Goal: Complete application form

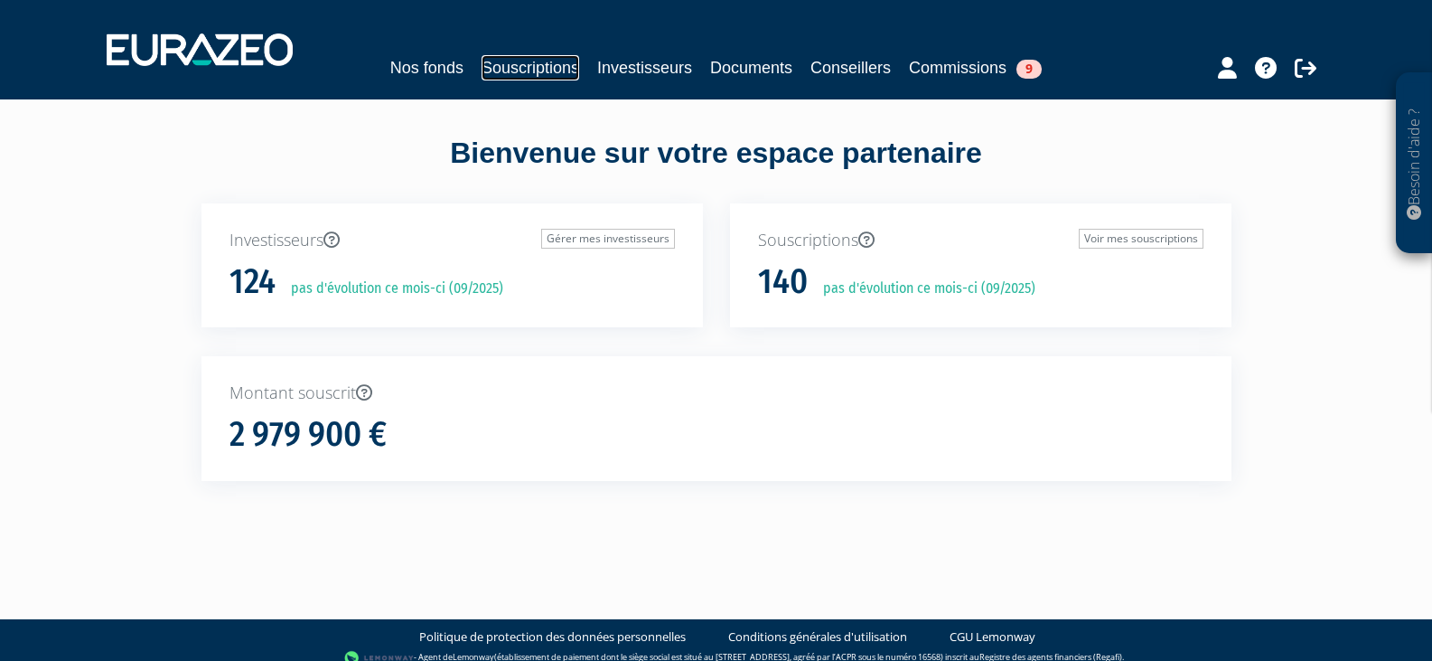
click at [528, 61] on link "Souscriptions" at bounding box center [531, 67] width 98 height 25
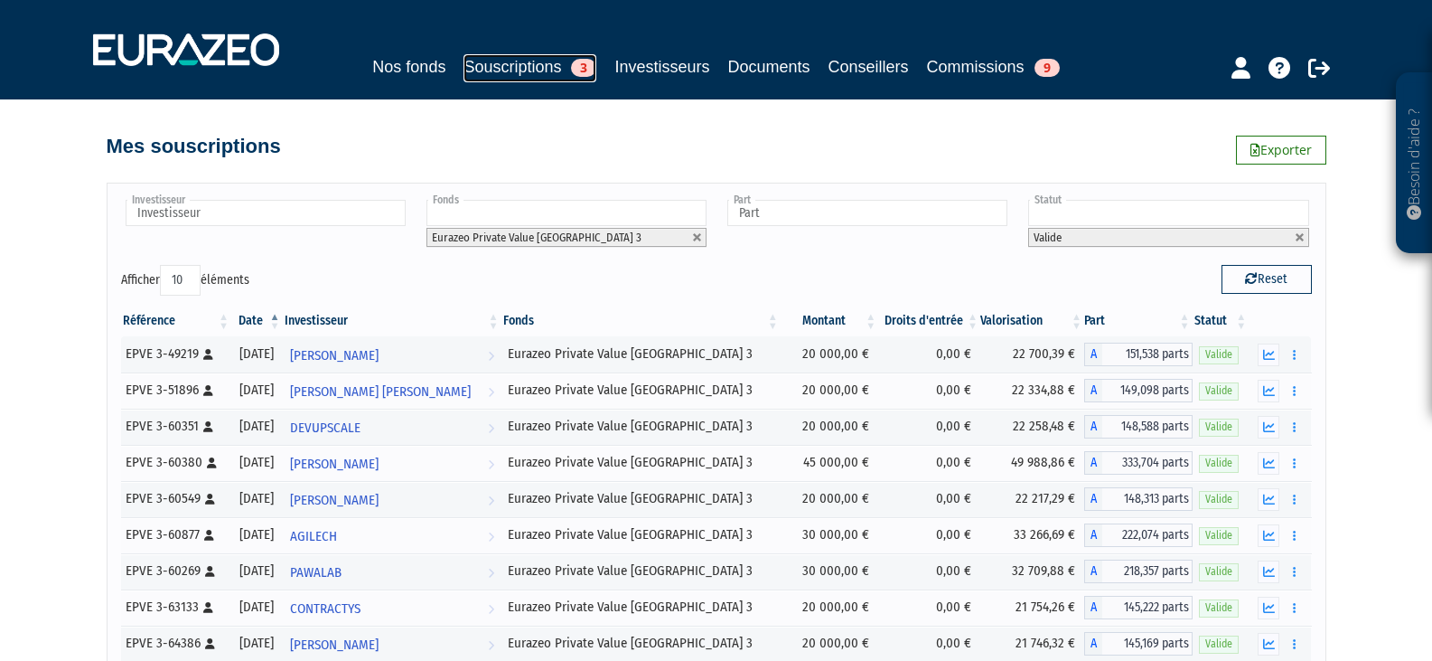
click at [530, 64] on link "Souscriptions 3" at bounding box center [530, 68] width 133 height 28
click at [695, 239] on link at bounding box center [697, 237] width 11 height 11
type input "Fonds"
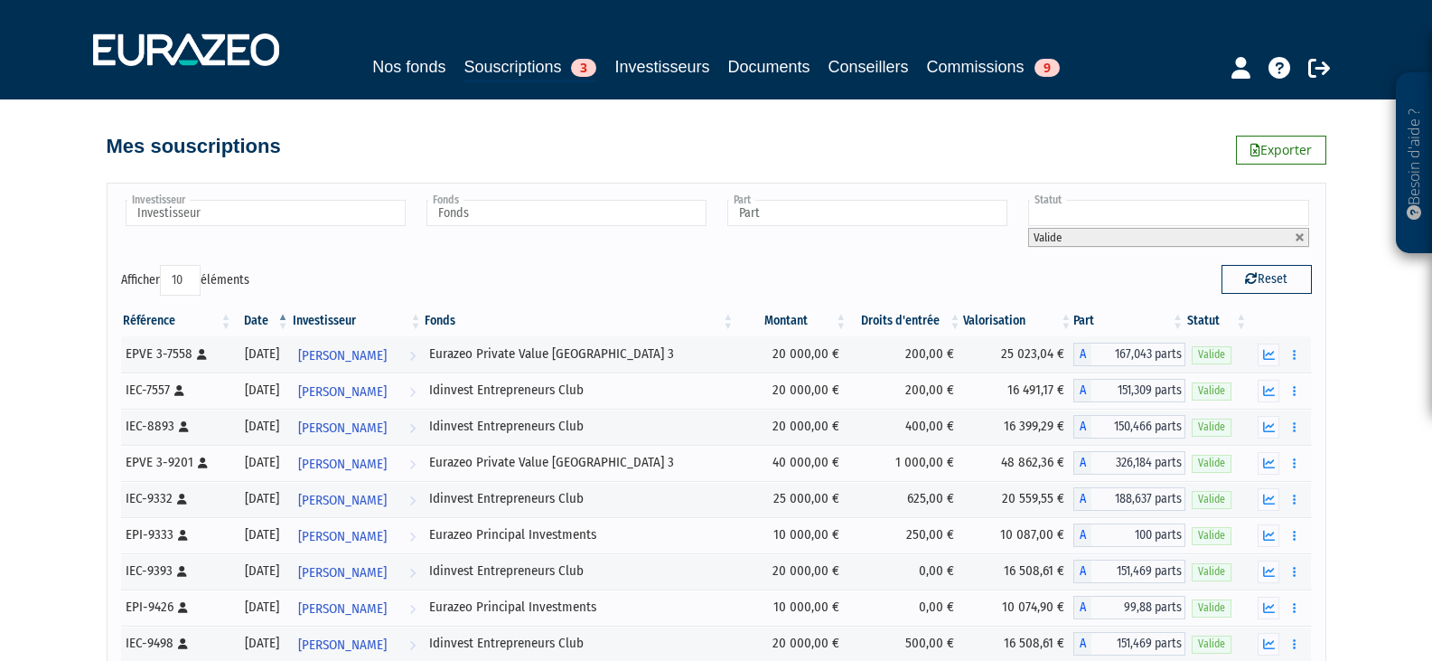
click at [1303, 235] on link at bounding box center [1300, 237] width 11 height 11
type input "Statut"
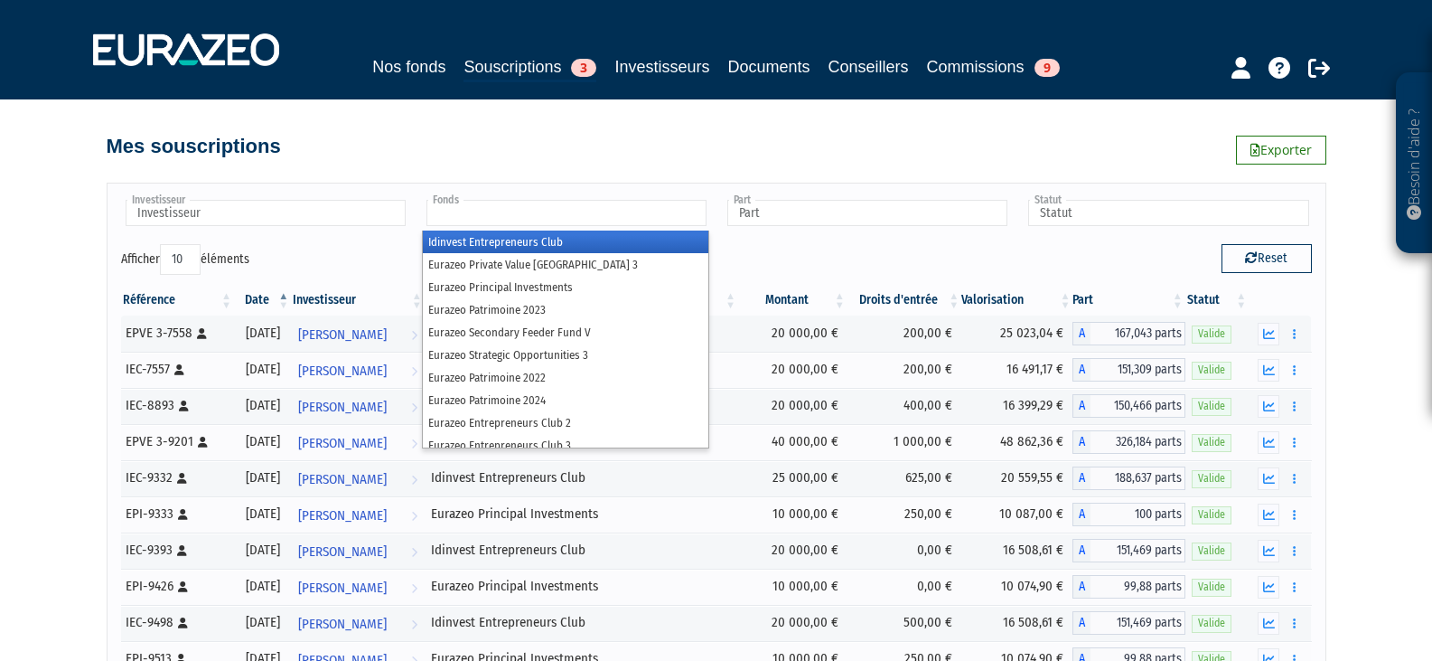
click at [464, 211] on input "text" at bounding box center [566, 213] width 280 height 26
type input "Fonds"
click at [341, 239] on div "Investisseur 922E VENTURES AGILECH ARTHUR VEITH Adam Smith Adriaan DETAVERNIER …" at bounding box center [717, 220] width 1218 height 47
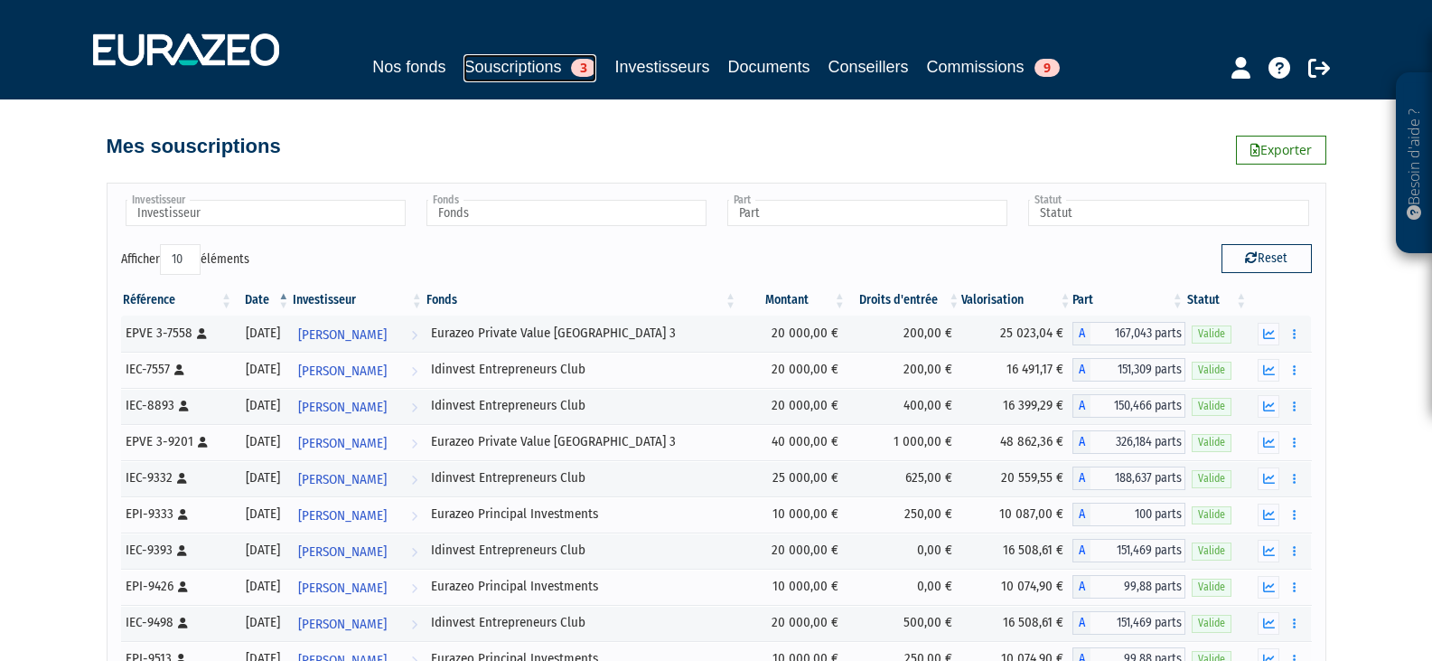
click at [497, 72] on link "Souscriptions 3" at bounding box center [530, 68] width 133 height 28
click at [664, 69] on link "Investisseurs" at bounding box center [661, 66] width 95 height 25
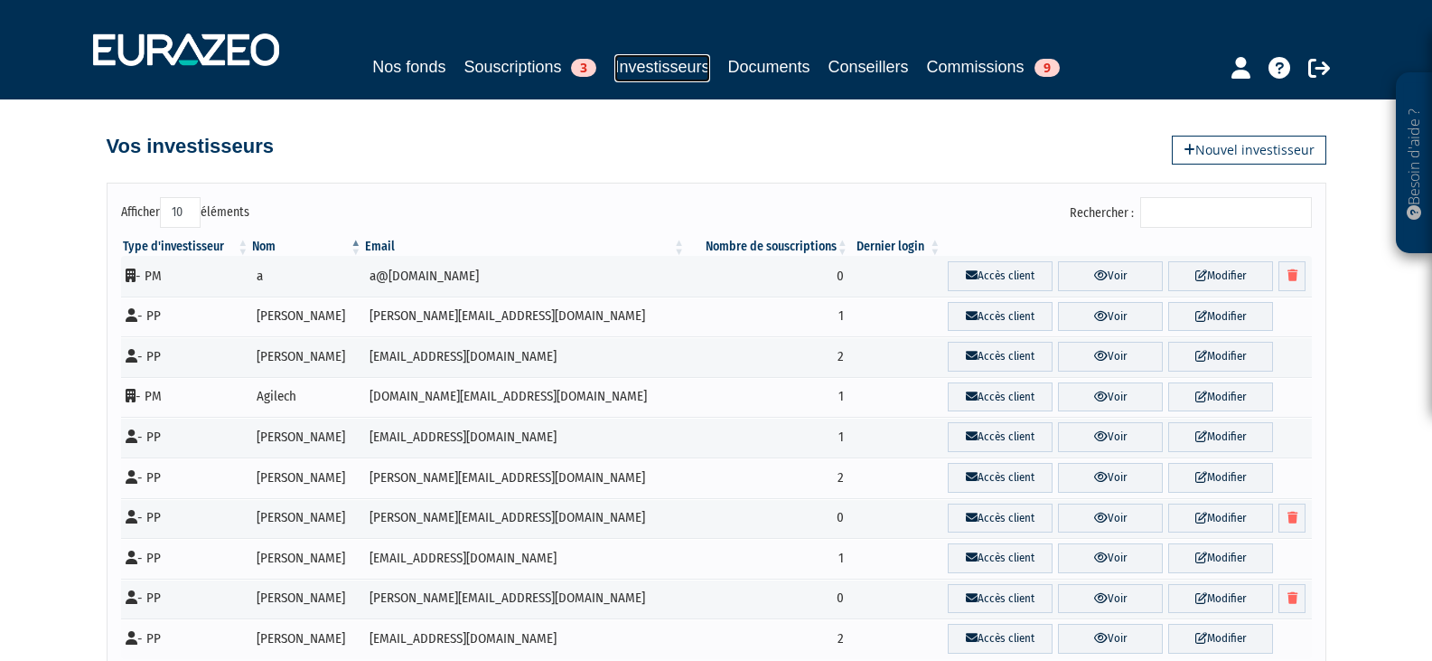
click at [670, 67] on link "Investisseurs" at bounding box center [661, 68] width 95 height 28
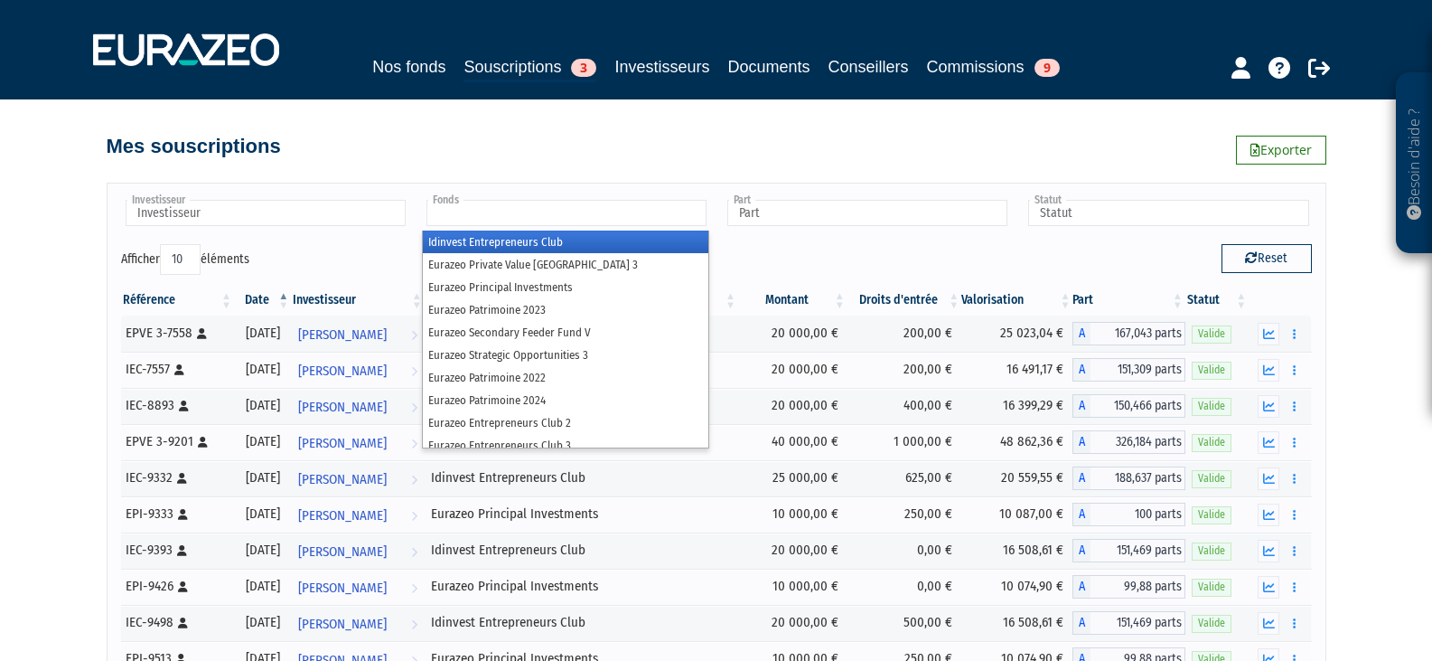
click at [513, 225] on input "text" at bounding box center [566, 213] width 280 height 26
click at [244, 215] on input "text" at bounding box center [266, 213] width 280 height 26
type input "Fonds"
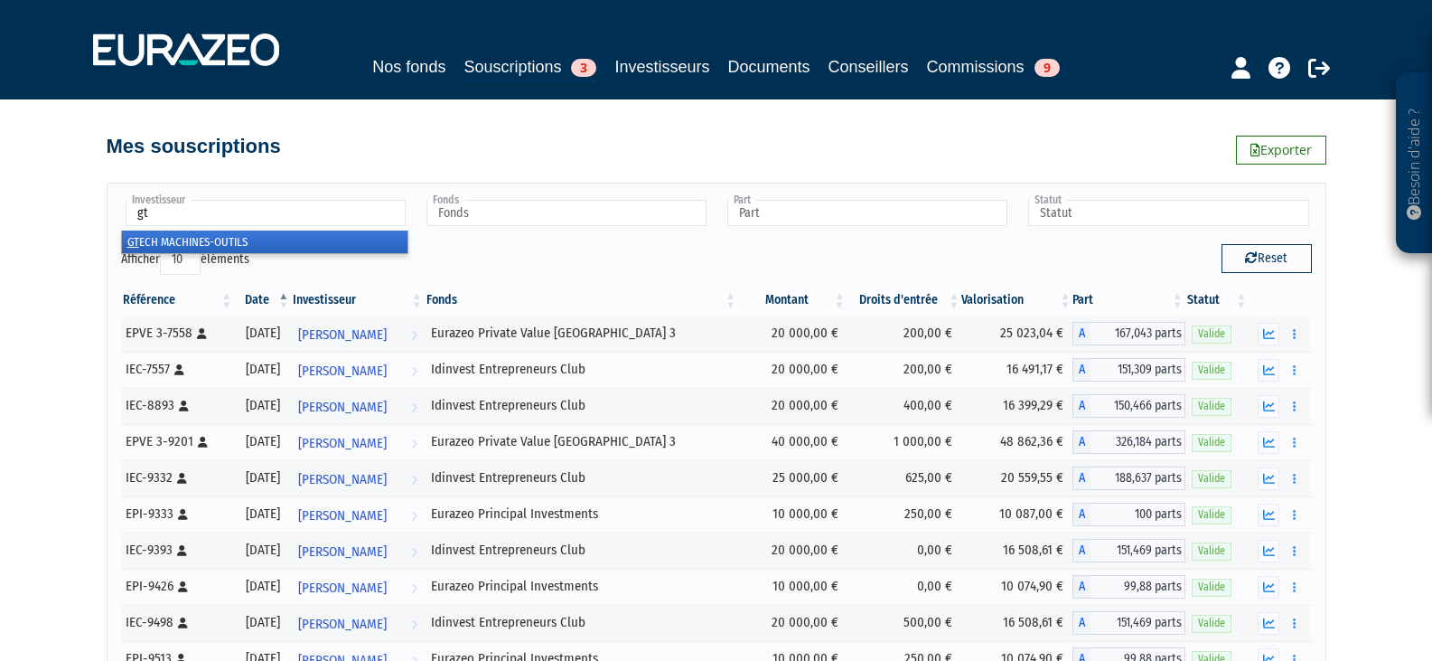
type input "gt"
click at [252, 240] on li "GT ECH MACHINES-OUTILS" at bounding box center [265, 241] width 286 height 23
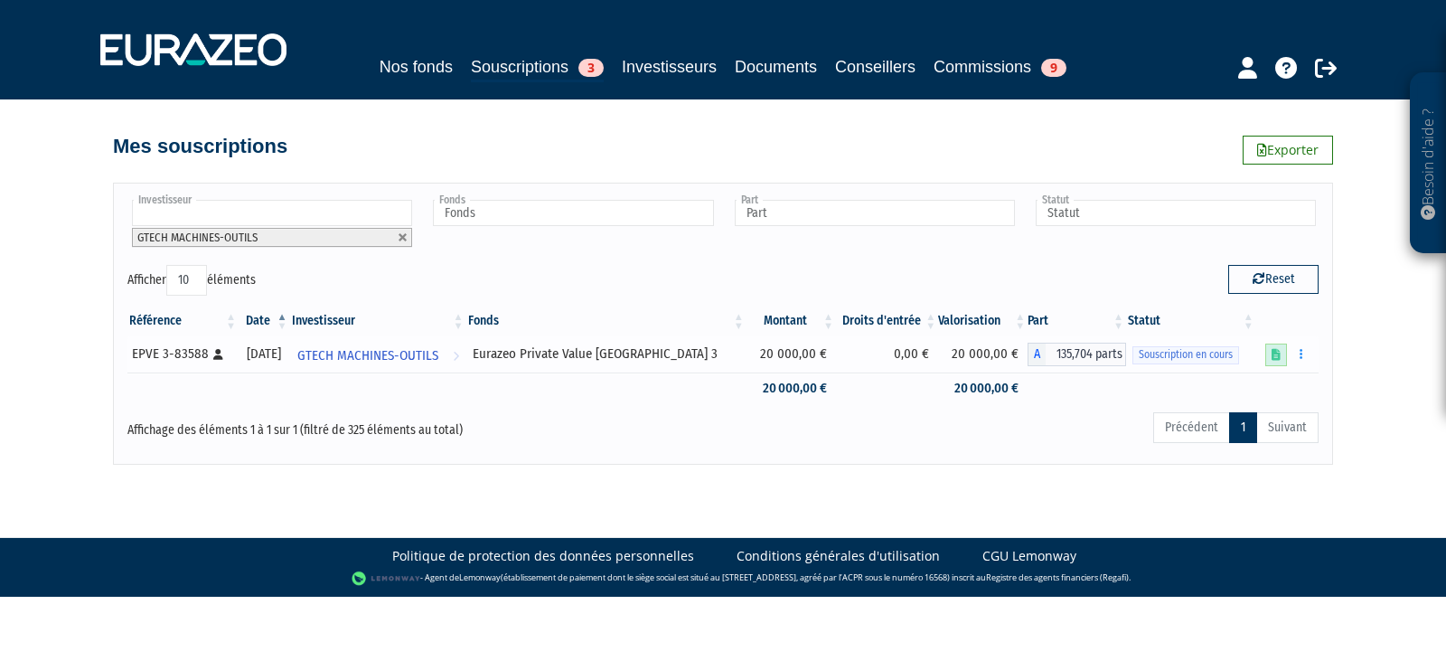
click at [1277, 351] on icon at bounding box center [1275, 355] width 9 height 12
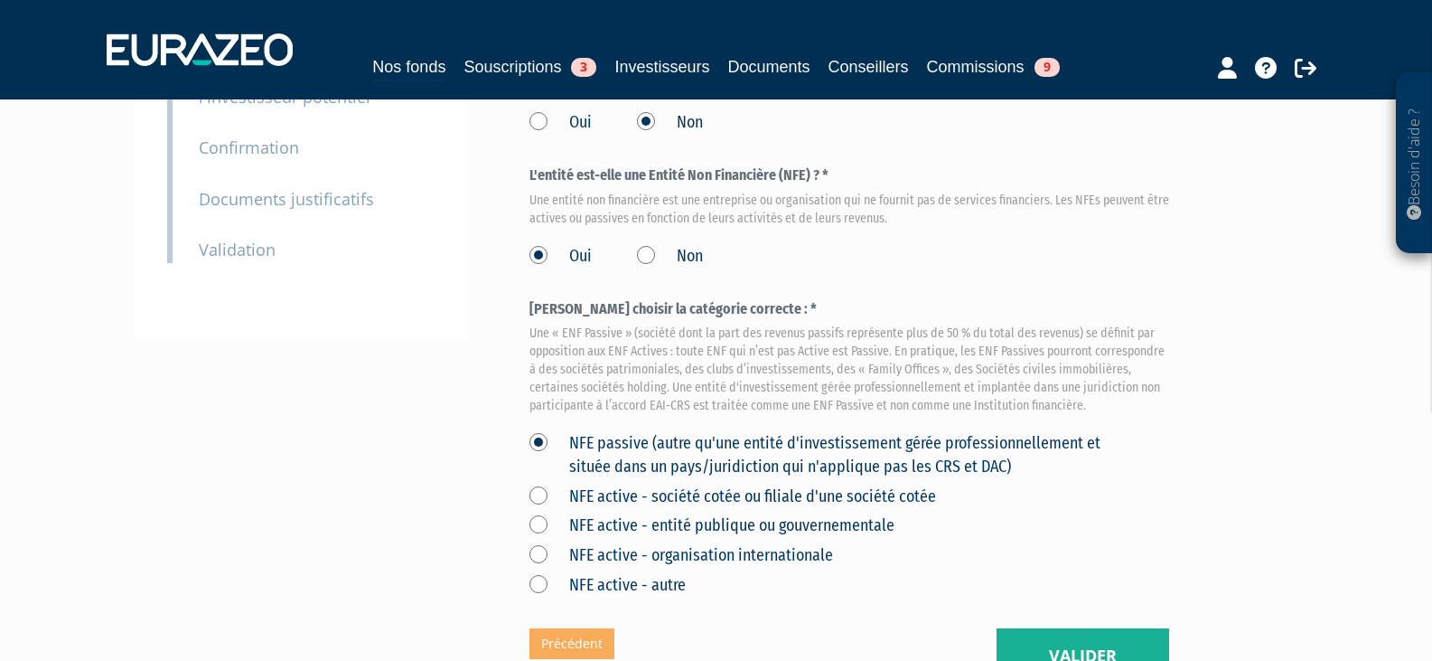
scroll to position [452, 0]
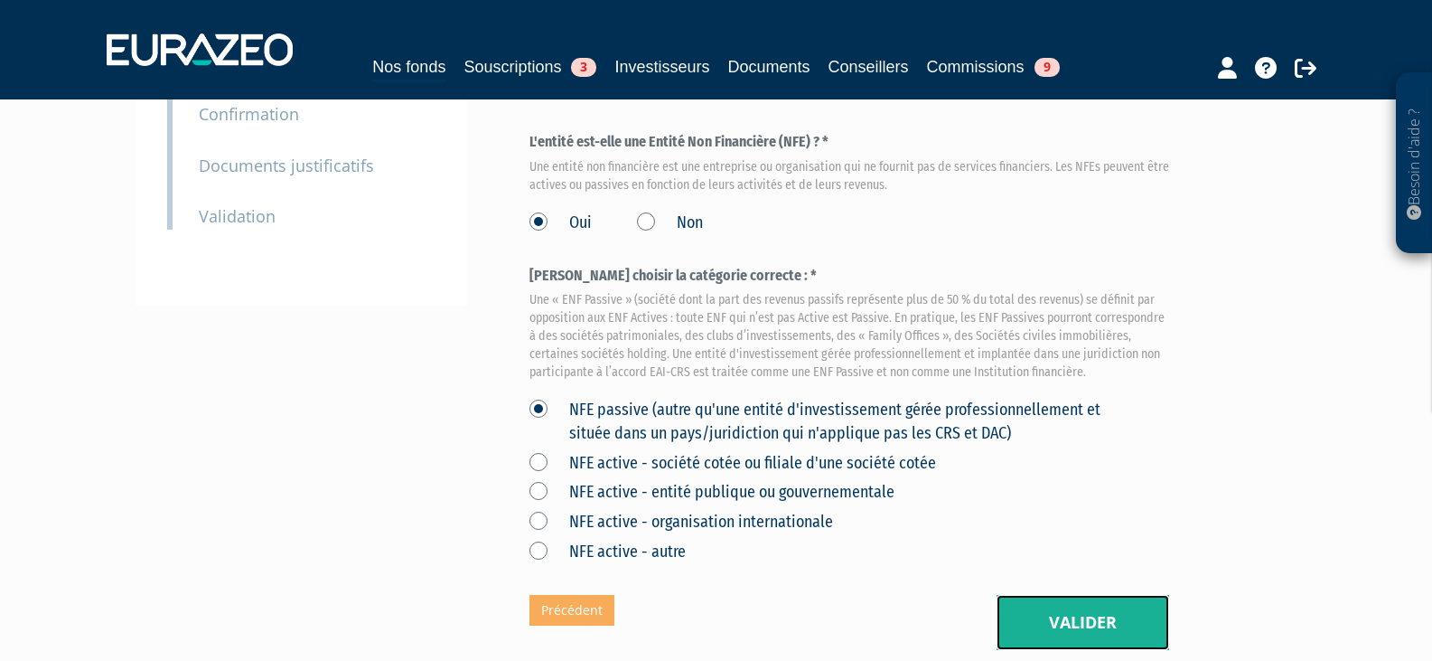
click at [1103, 595] on button "Valider" at bounding box center [1083, 623] width 173 height 56
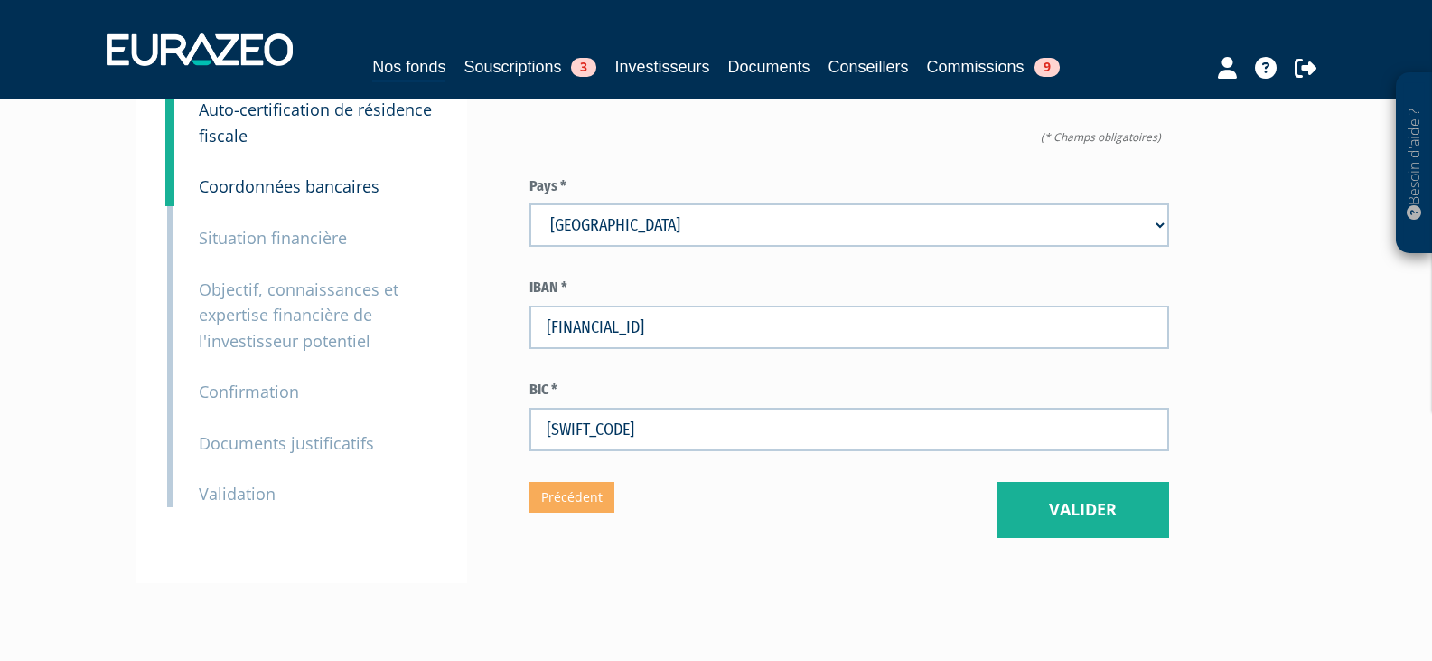
scroll to position [181, 0]
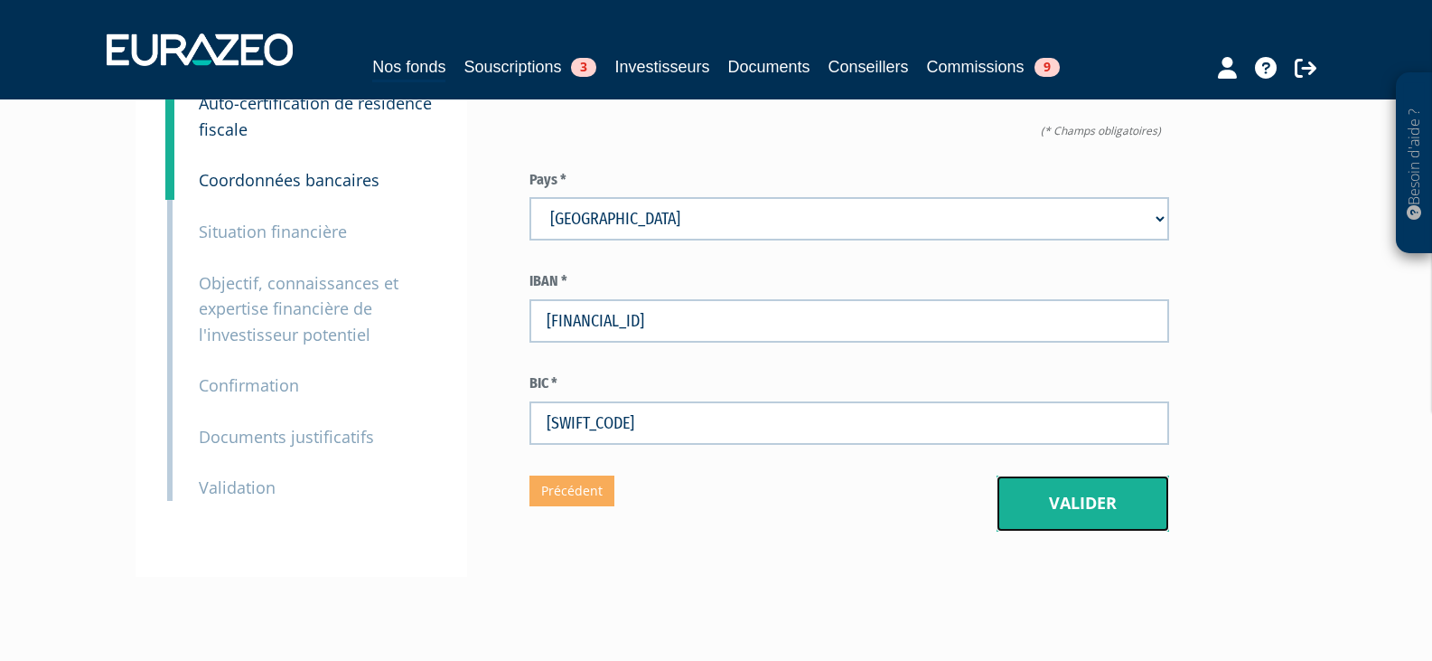
click at [1131, 475] on button "Valider" at bounding box center [1083, 503] width 173 height 56
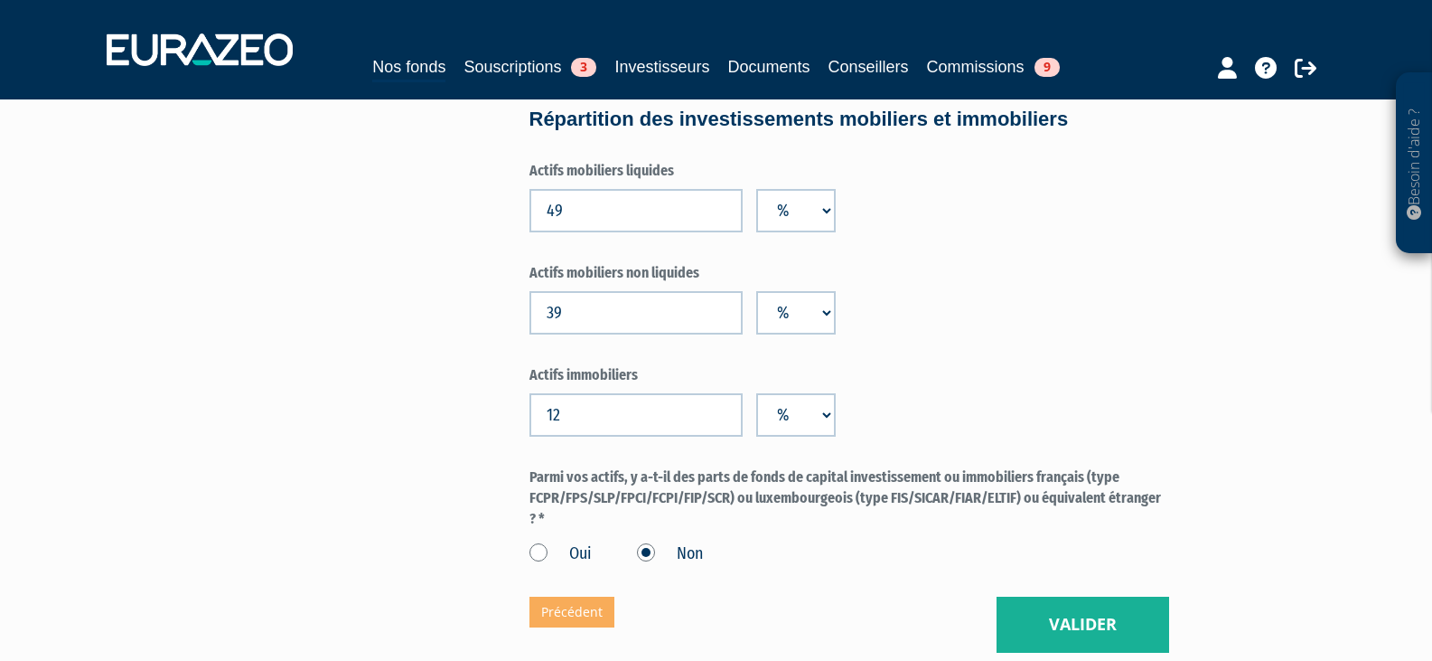
scroll to position [1355, 0]
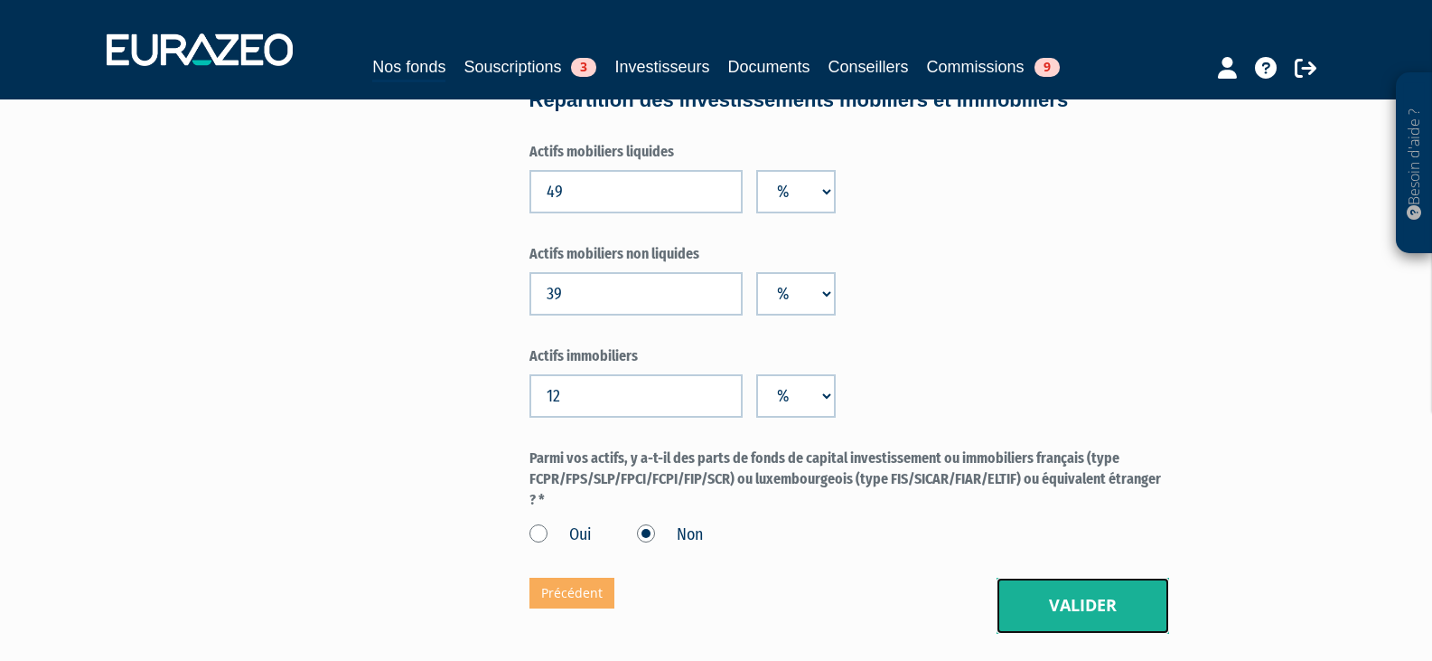
click at [1138, 577] on button "Valider" at bounding box center [1083, 605] width 173 height 56
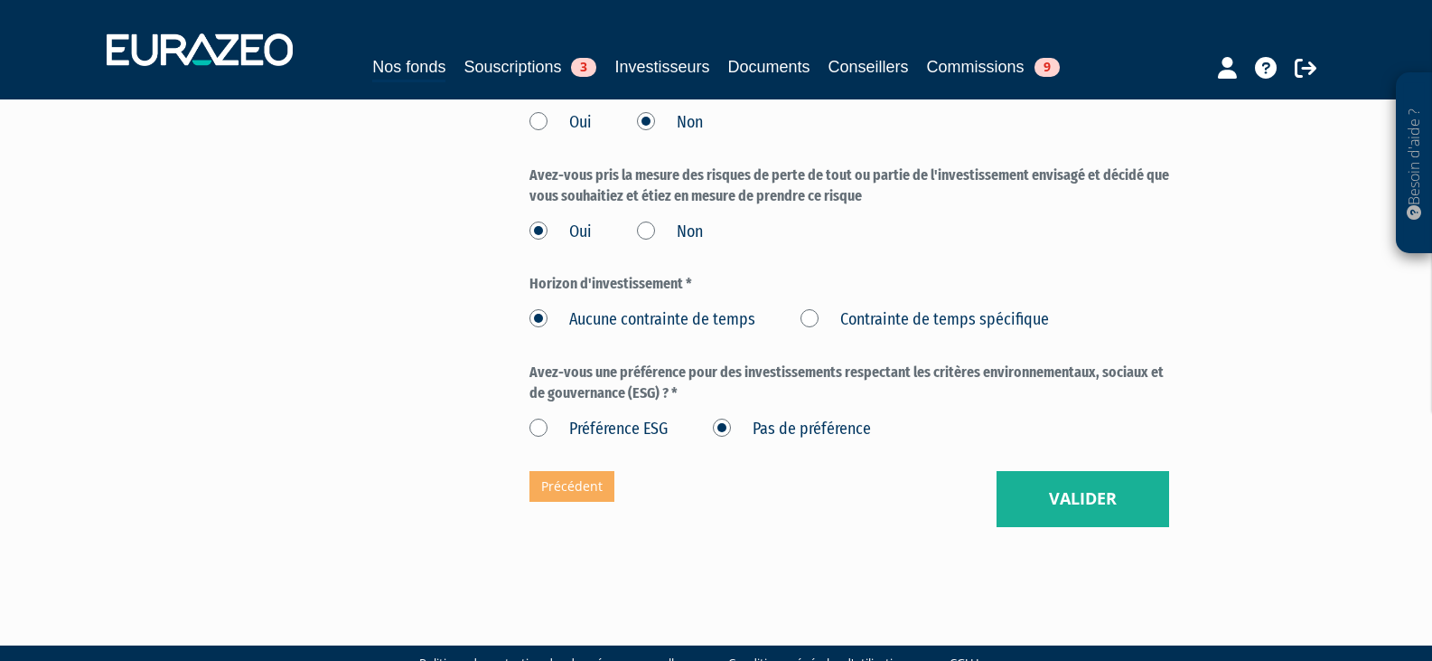
scroll to position [2376, 0]
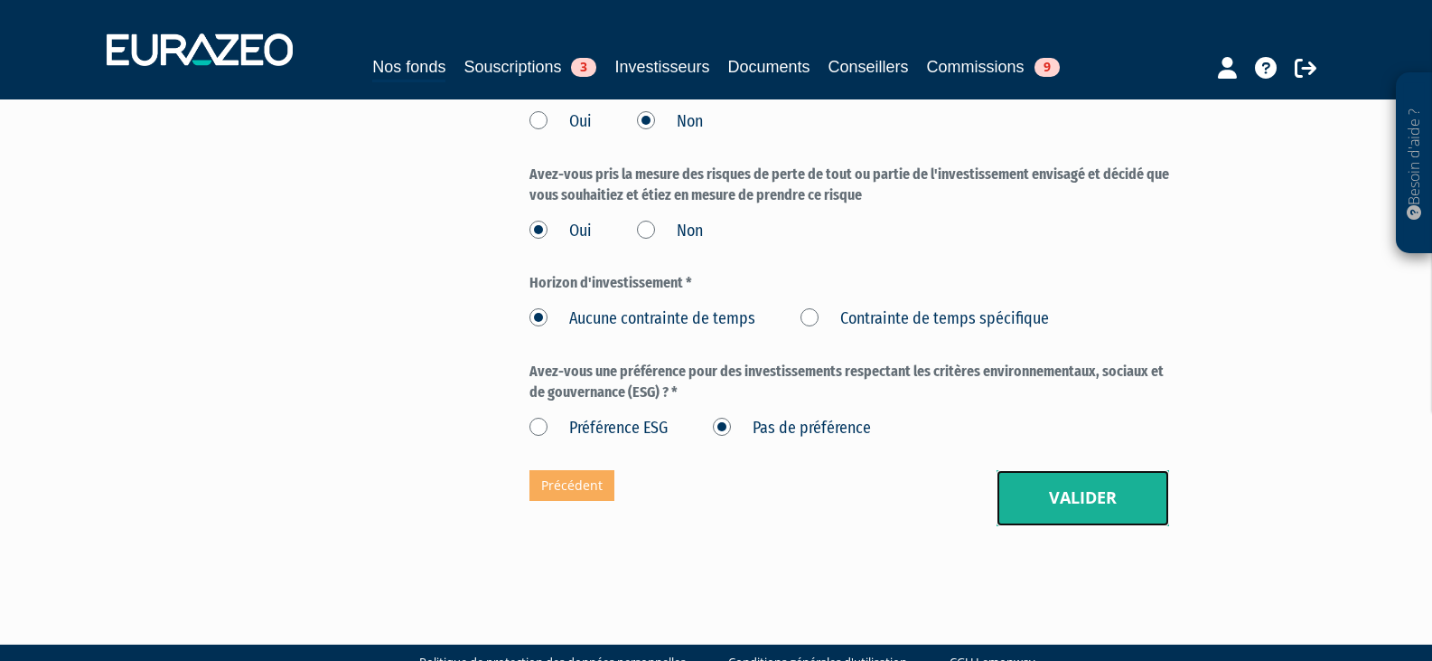
click at [1101, 470] on button "Valider" at bounding box center [1083, 498] width 173 height 56
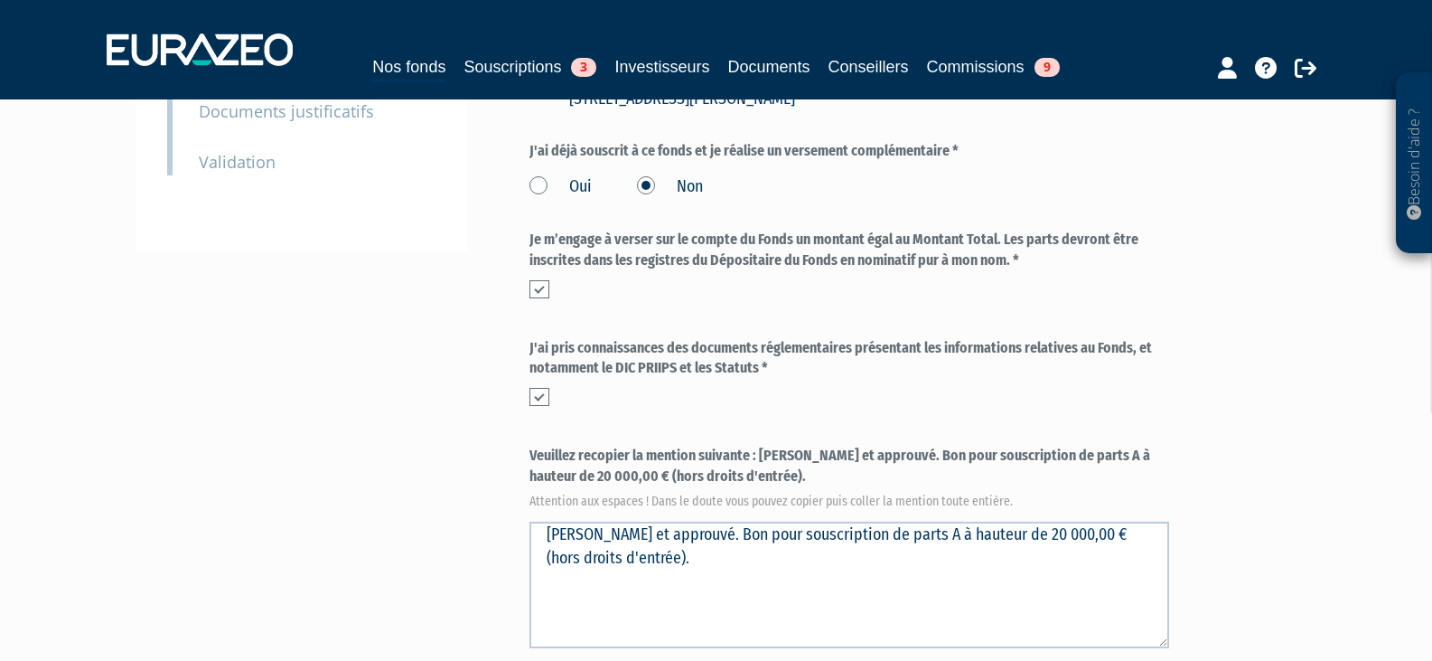
scroll to position [542, 0]
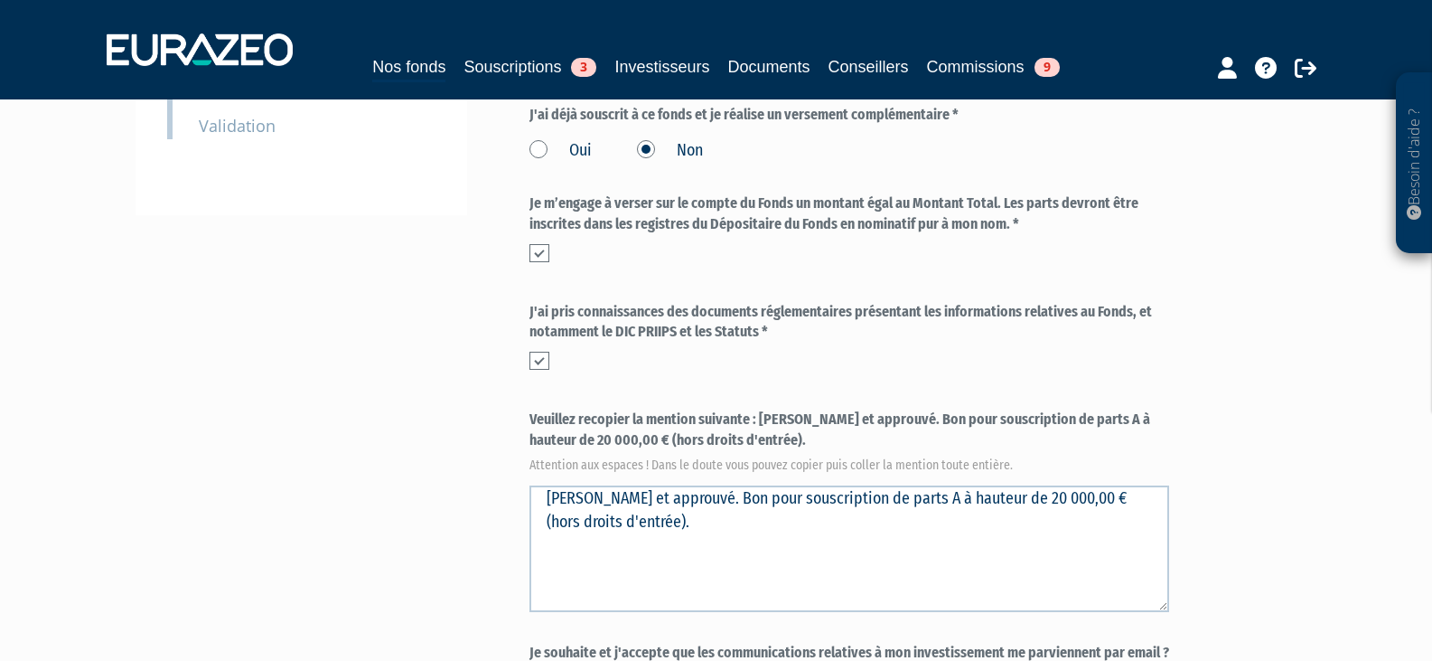
drag, startPoint x: 758, startPoint y: 373, endPoint x: 778, endPoint y: 397, distance: 30.8
click at [778, 409] on label "Veuillez recopier la mention suivante : Lu et approuvé. Bon pour souscription d…" at bounding box center [850, 439] width 640 height 60
copy label "Lu et approuvé. Bon pour souscription de parts A à hauteur de 20 000,00 € (hors…"
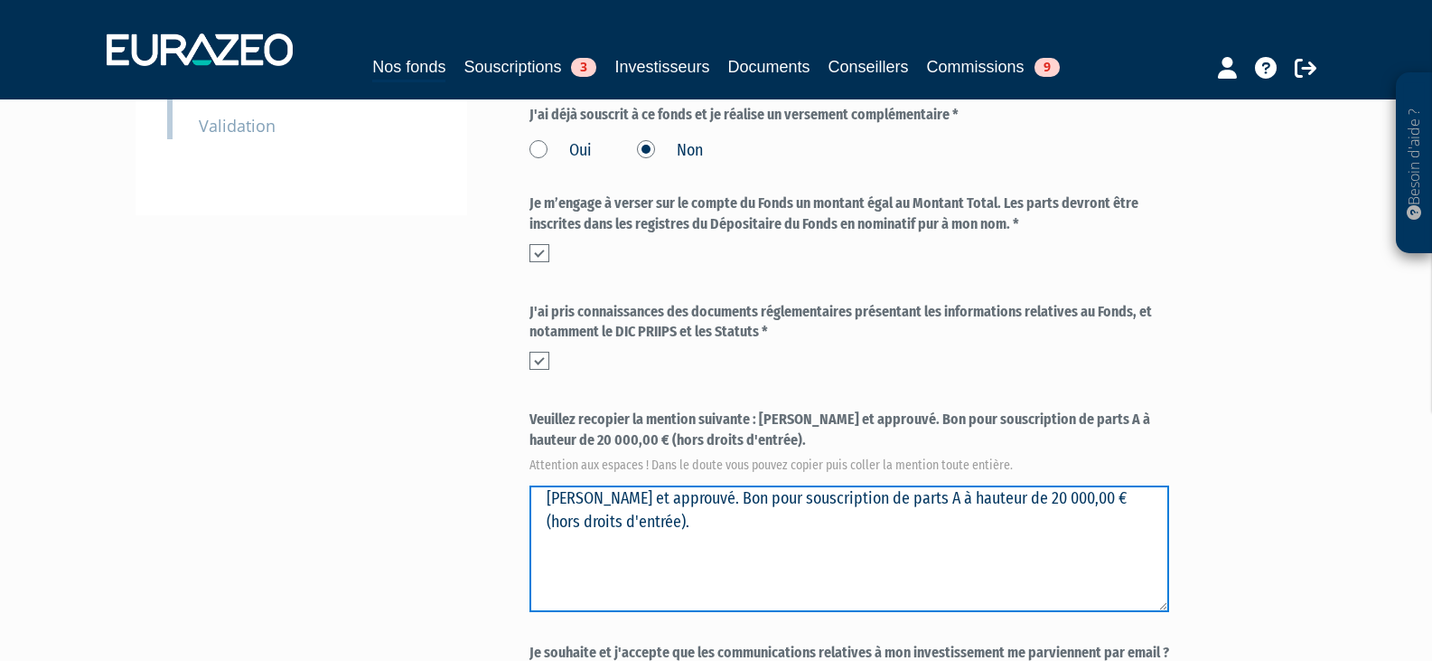
drag, startPoint x: 765, startPoint y: 487, endPoint x: 410, endPoint y: 456, distance: 356.4
click at [410, 456] on div "Envoyer à l'investisseur 1 Informations générales 2 Auto-certification de résid…" at bounding box center [716, 204] width 1135 height 1204
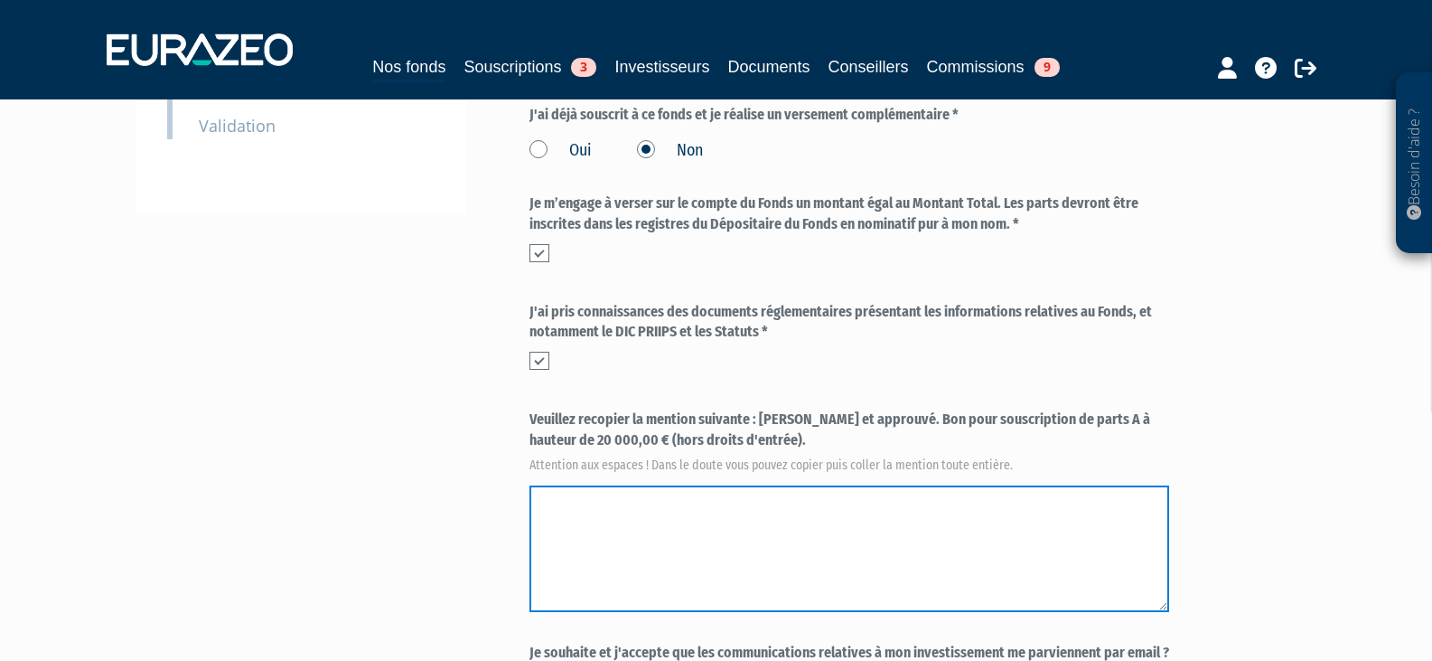
paste textarea "Lu et approuvé. Bon pour souscription de parts A à hauteur de 20 000,00 € (hors…"
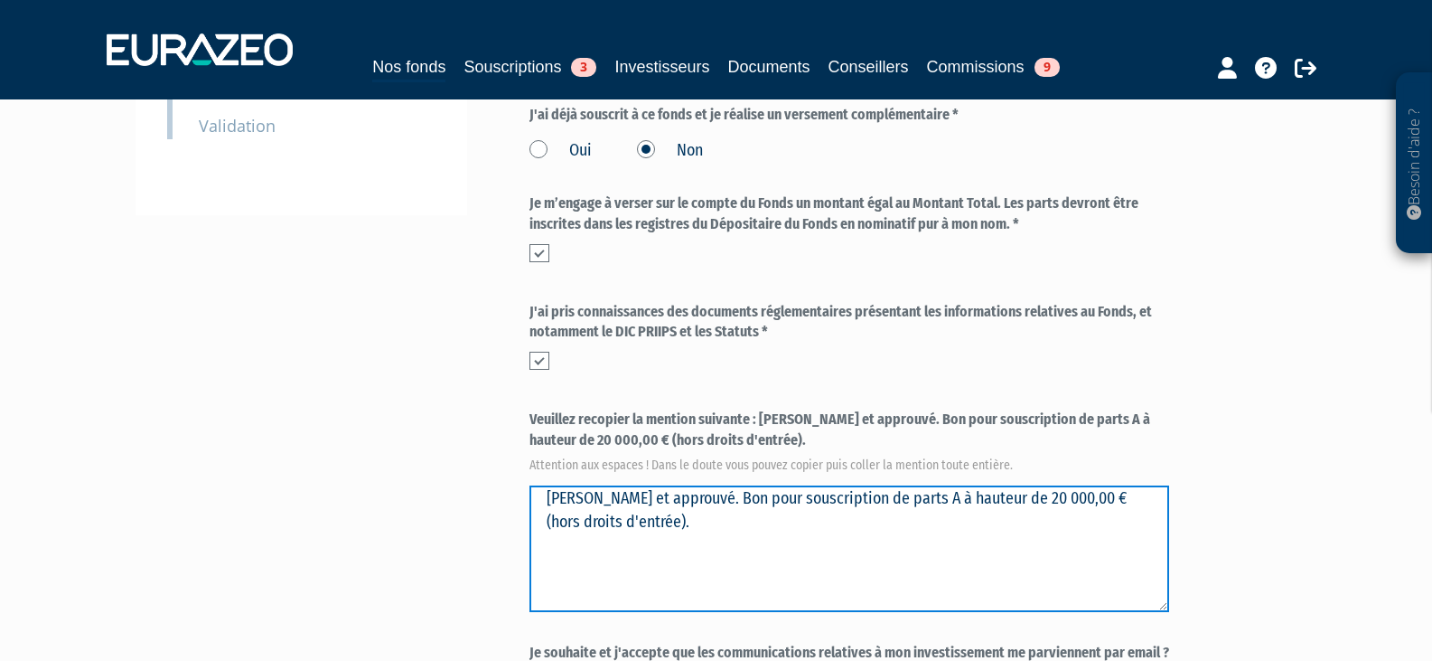
type textarea "Lu et approuvé. Bon pour souscription de parts A à hauteur de 20 000,00 € (hors…"
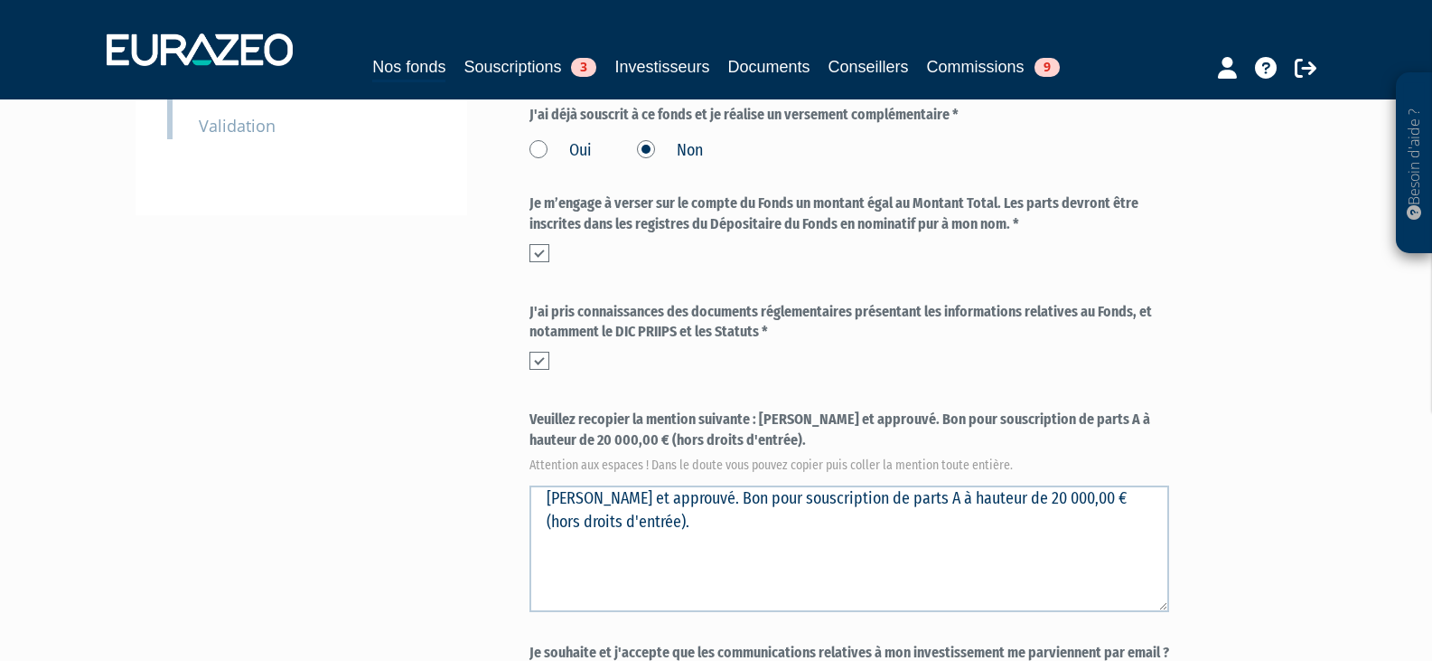
click at [1317, 487] on div "Besoin d'aide ? × J'ai besoin d'aide Si vous avez une question à propos du fonc…" at bounding box center [716, 155] width 1432 height 1394
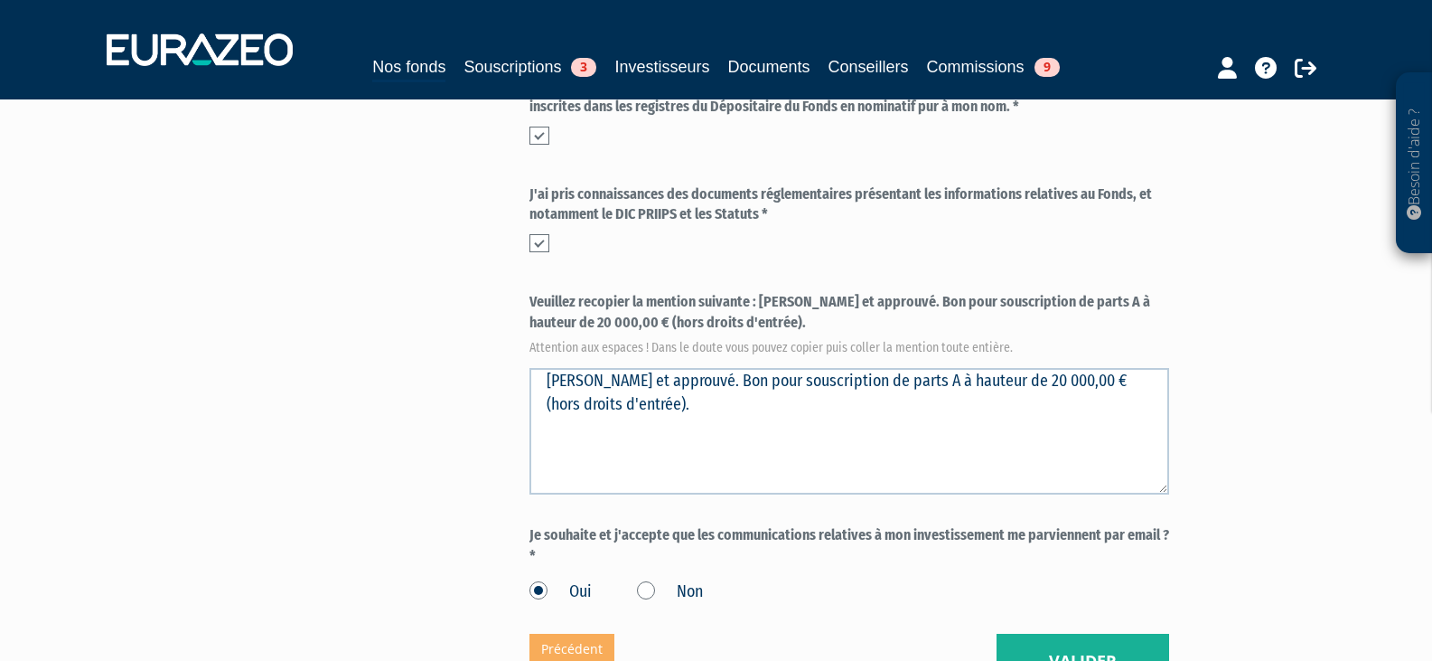
scroll to position [822, 0]
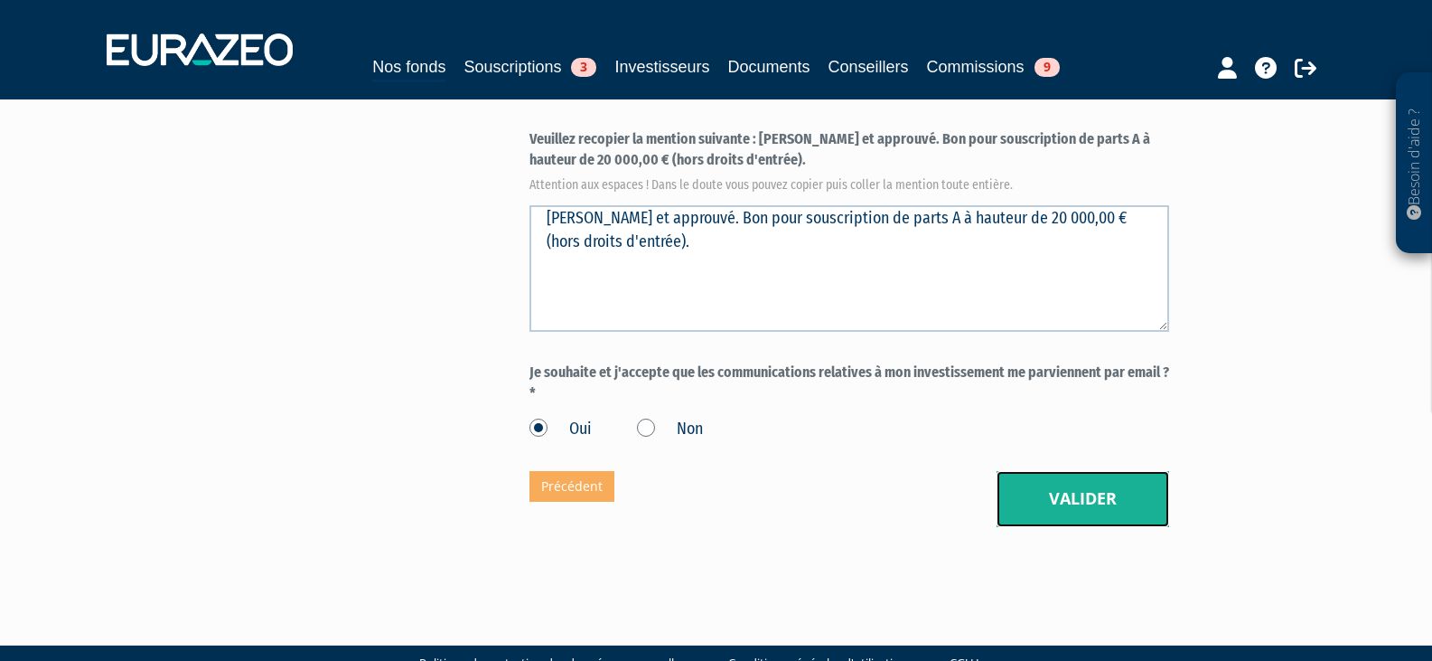
click at [1092, 471] on button "Valider" at bounding box center [1083, 499] width 173 height 56
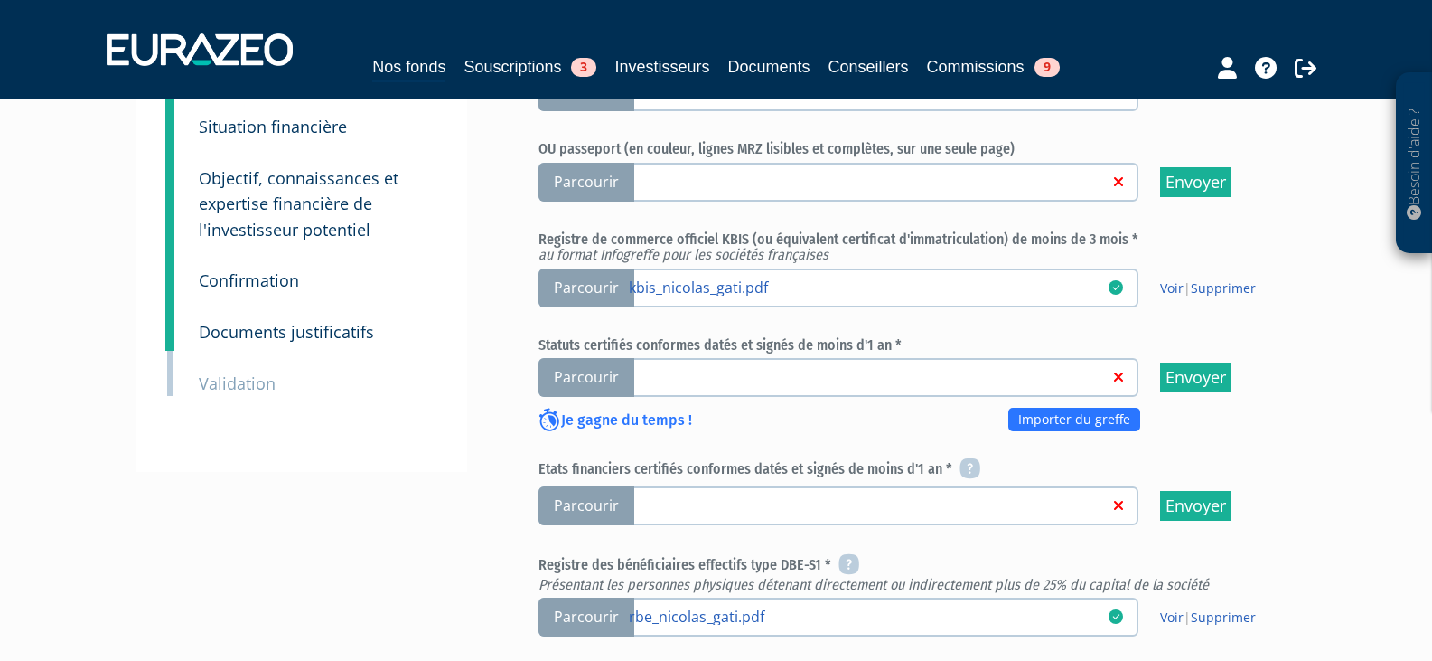
scroll to position [361, 0]
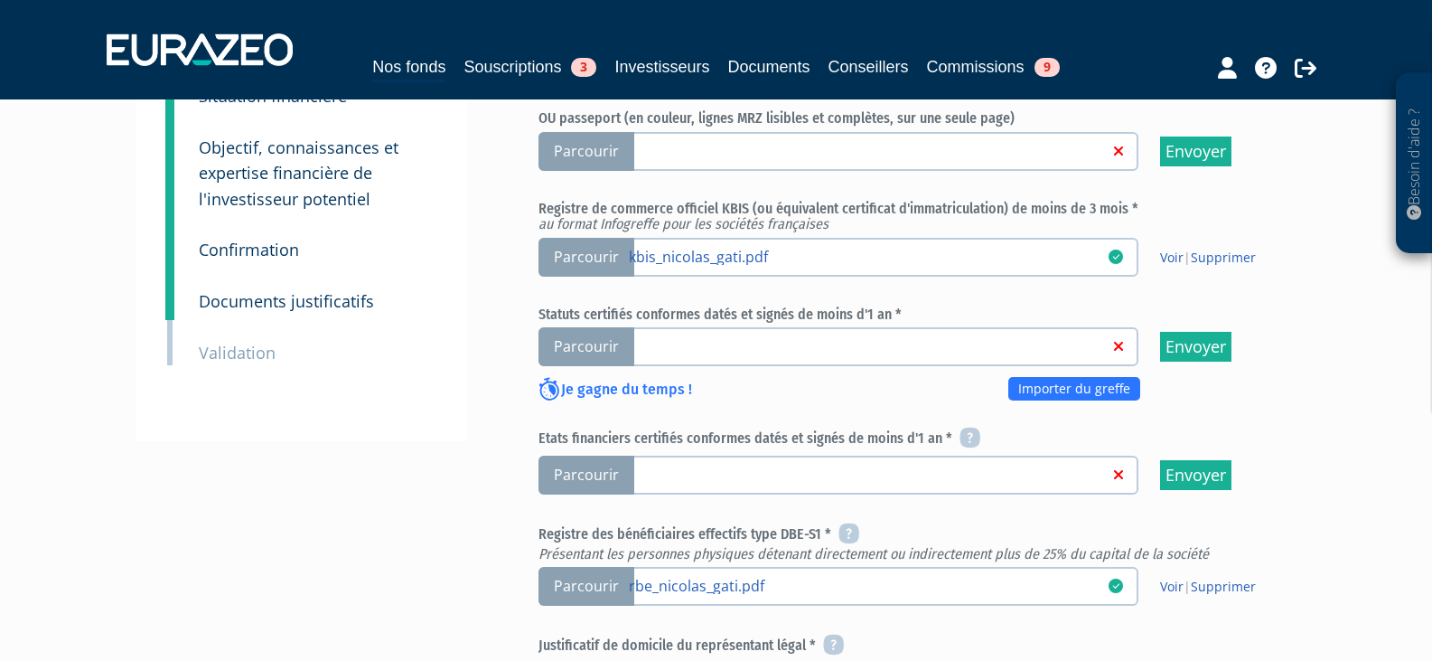
click at [586, 455] on span "Parcourir" at bounding box center [587, 474] width 96 height 39
click at [0, 0] on input "Parcourir" at bounding box center [0, 0] width 0 height 0
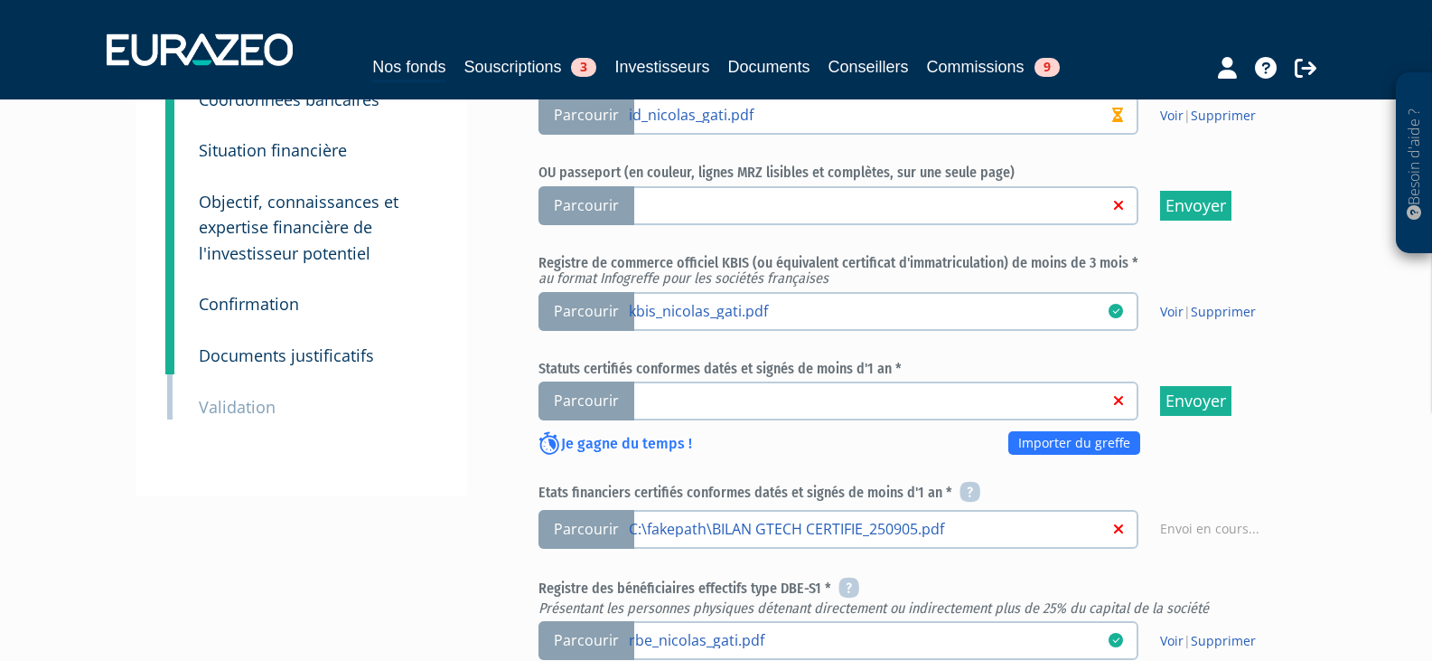
scroll to position [271, 0]
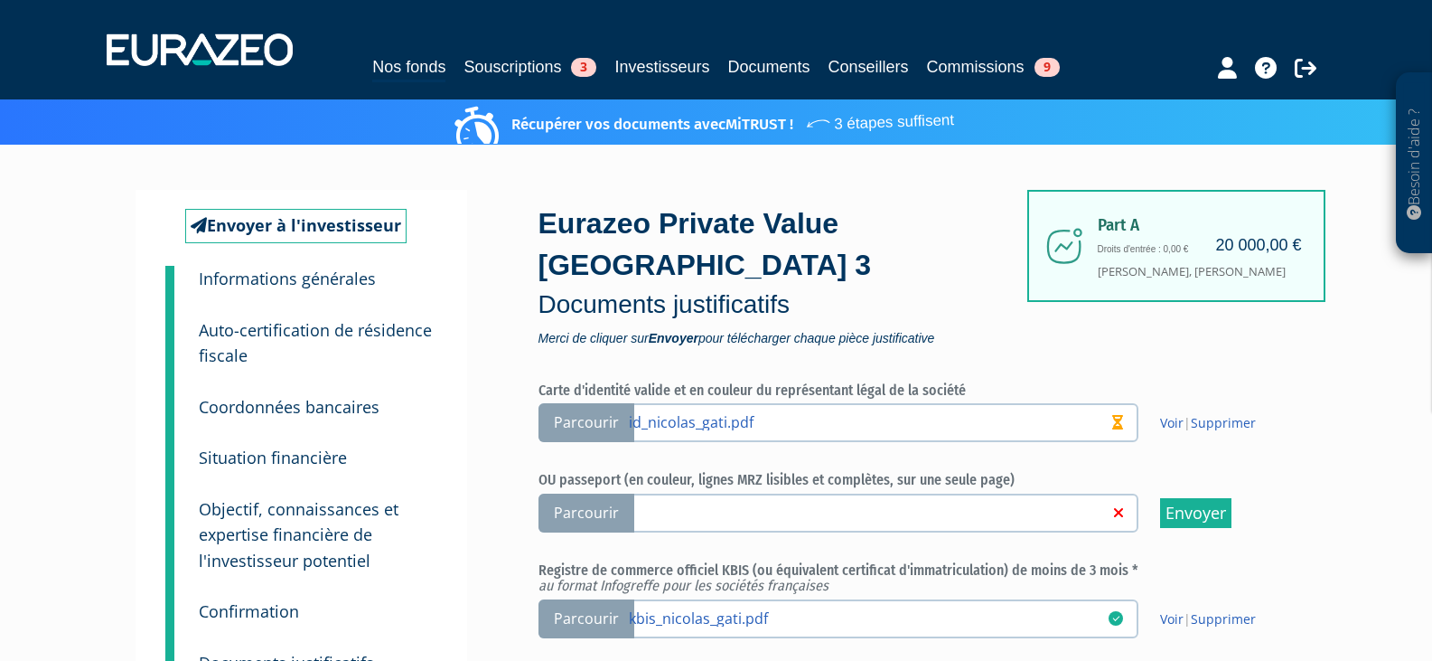
scroll to position [271, 0]
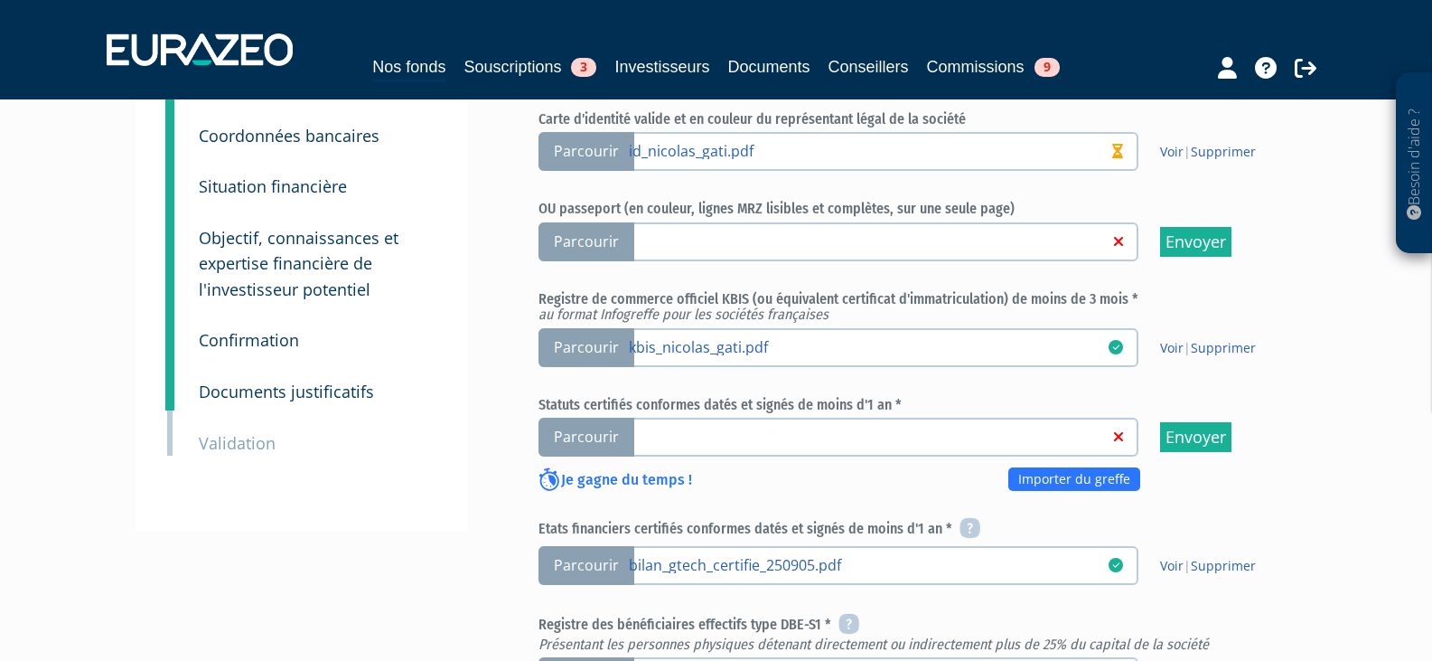
click at [602, 417] on span "Parcourir" at bounding box center [587, 436] width 96 height 39
click at [0, 0] on input "Parcourir" at bounding box center [0, 0] width 0 height 0
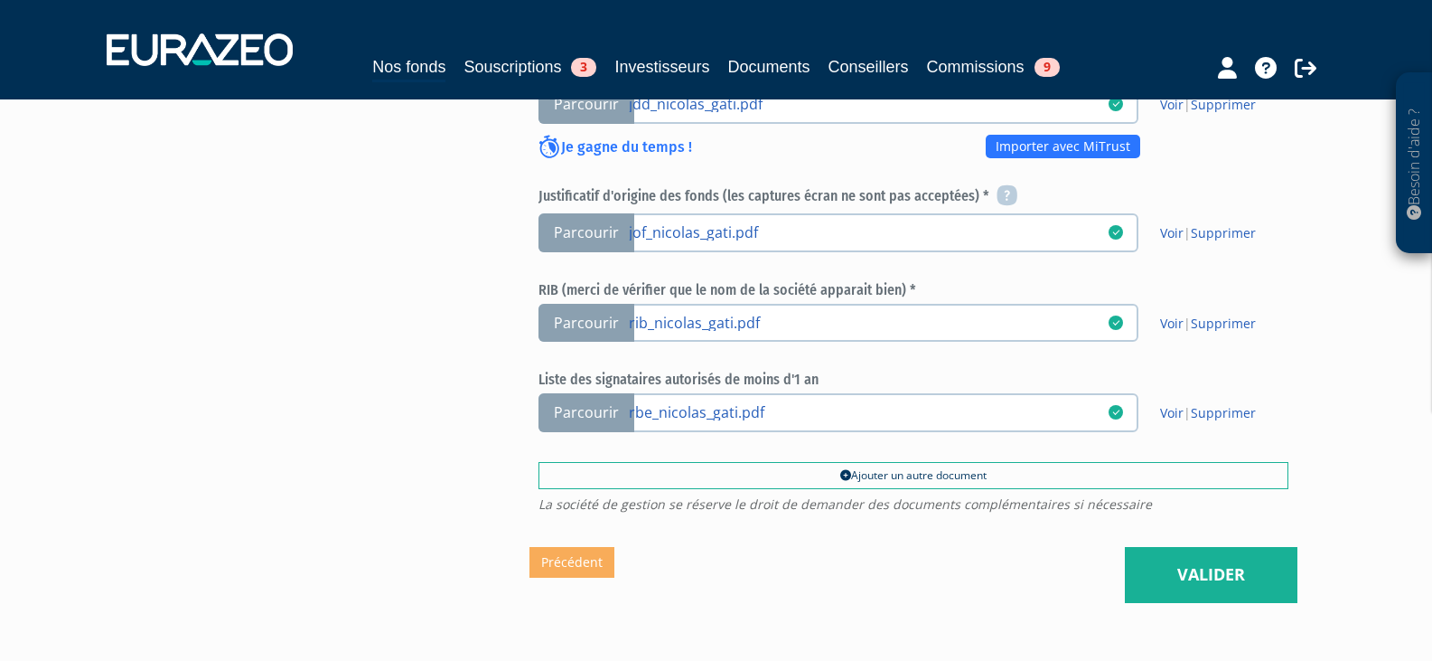
scroll to position [994, 0]
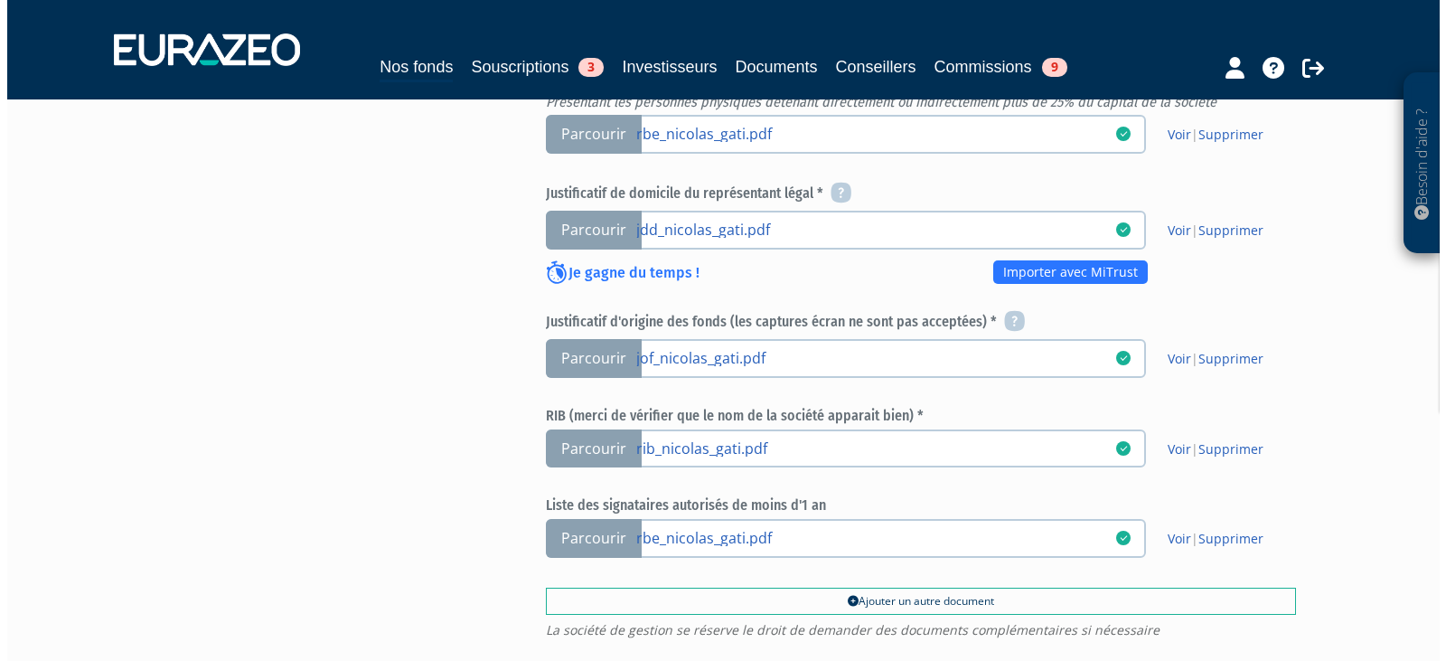
scroll to position [1015, 0]
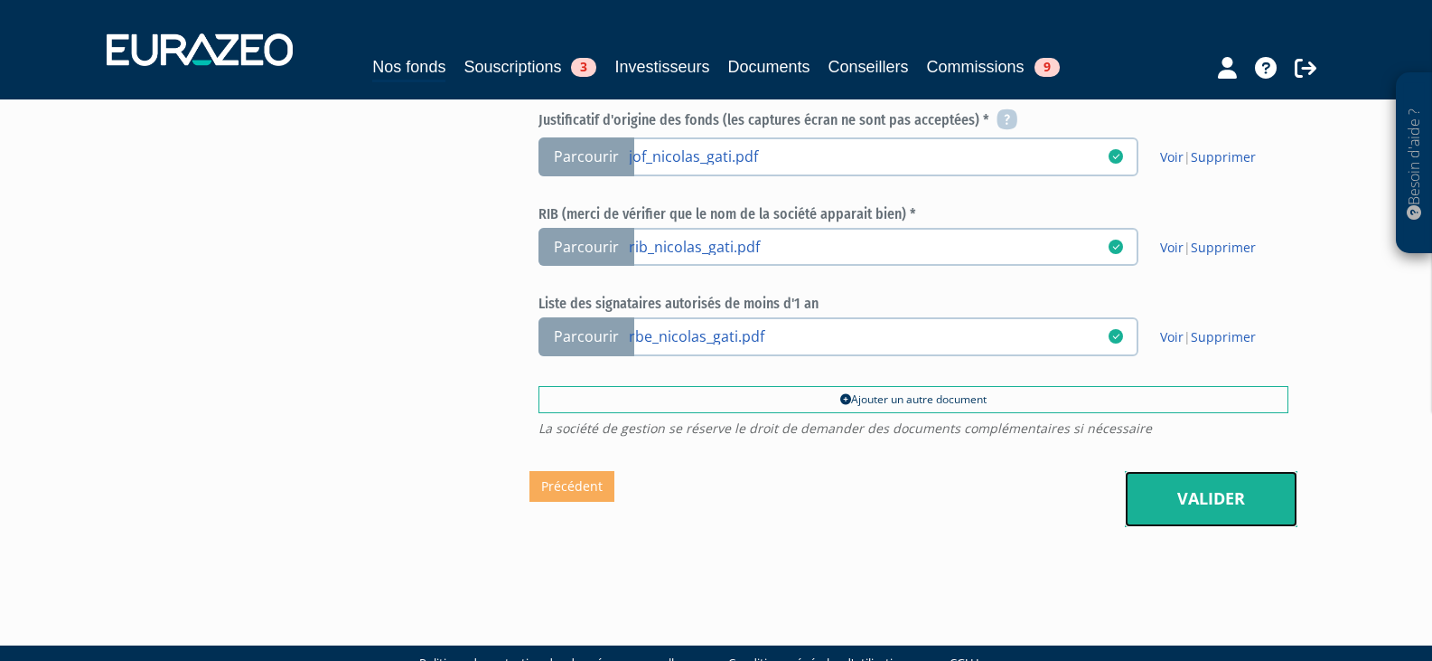
click at [1219, 471] on link "Valider" at bounding box center [1211, 499] width 173 height 56
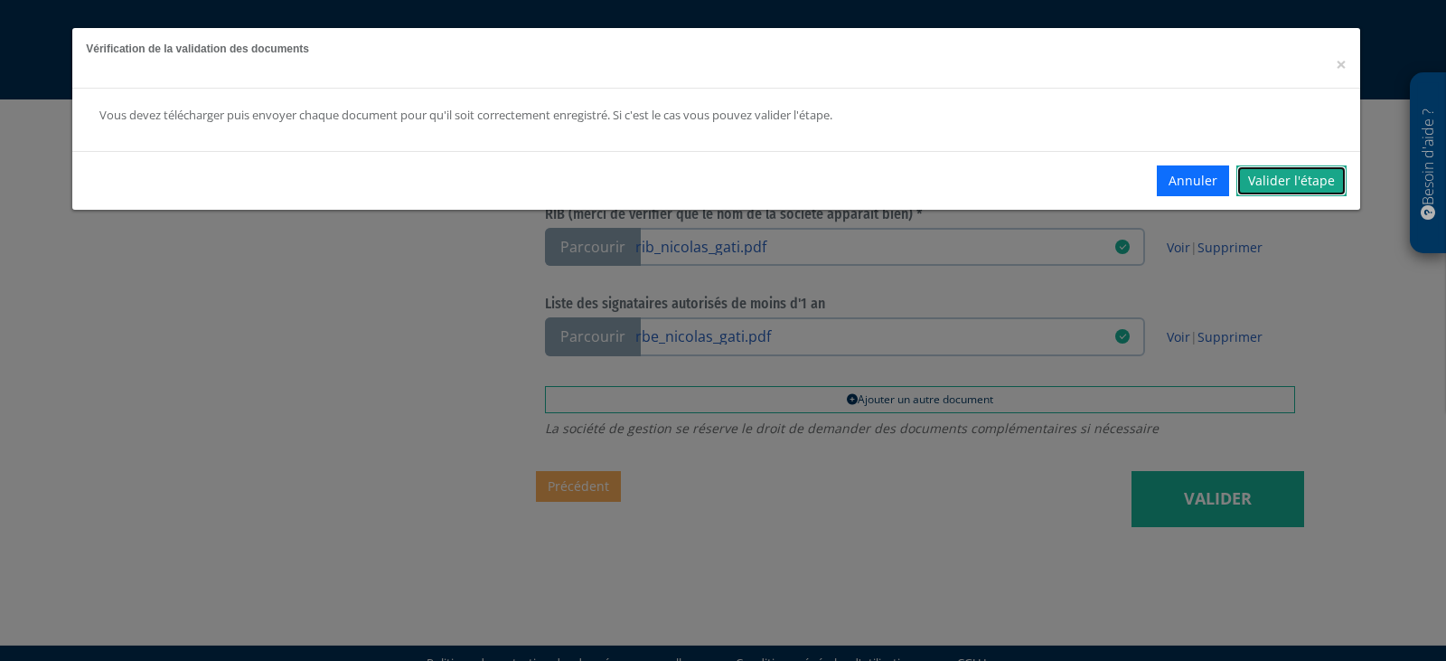
click at [1285, 190] on link "Valider l'étape" at bounding box center [1291, 180] width 110 height 31
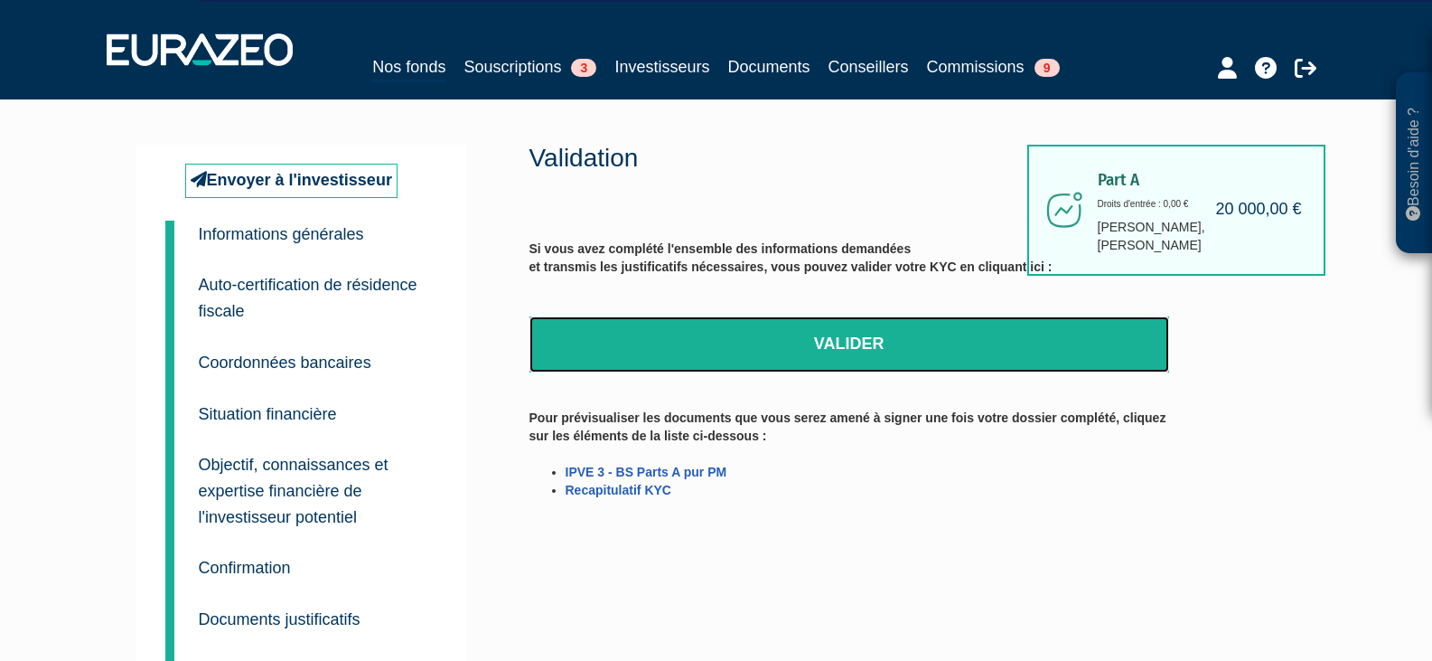
click at [839, 339] on link "Valider" at bounding box center [850, 344] width 640 height 56
